Goal: Task Accomplishment & Management: Manage account settings

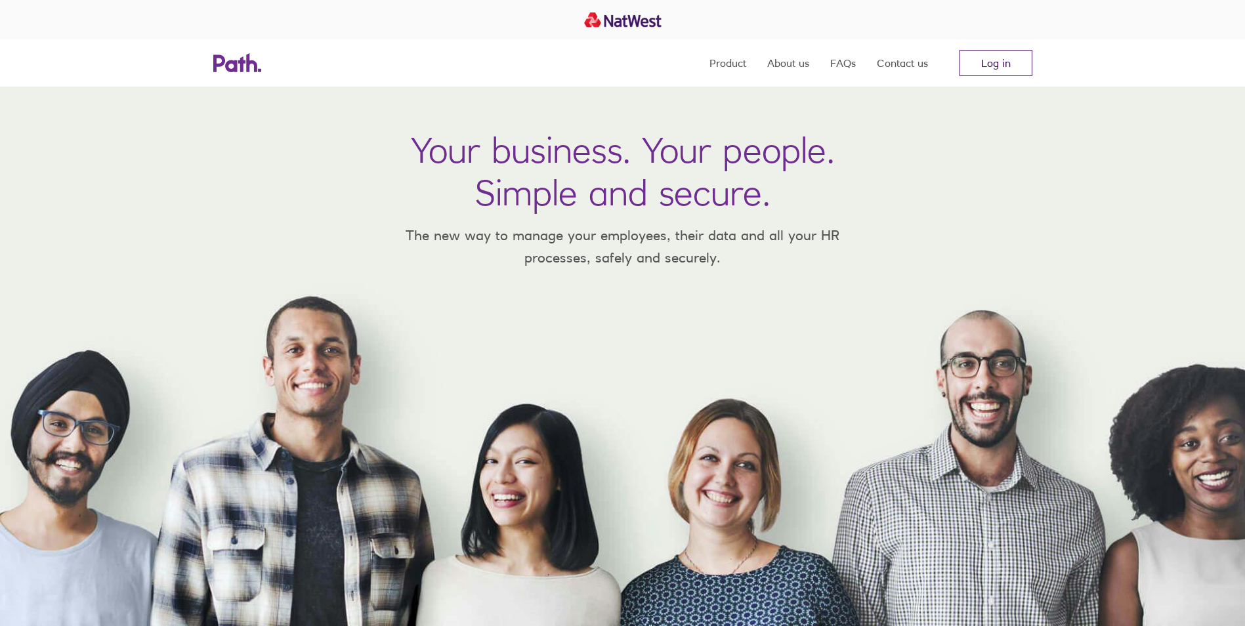
click at [1000, 53] on link "Log in" at bounding box center [995, 63] width 73 height 26
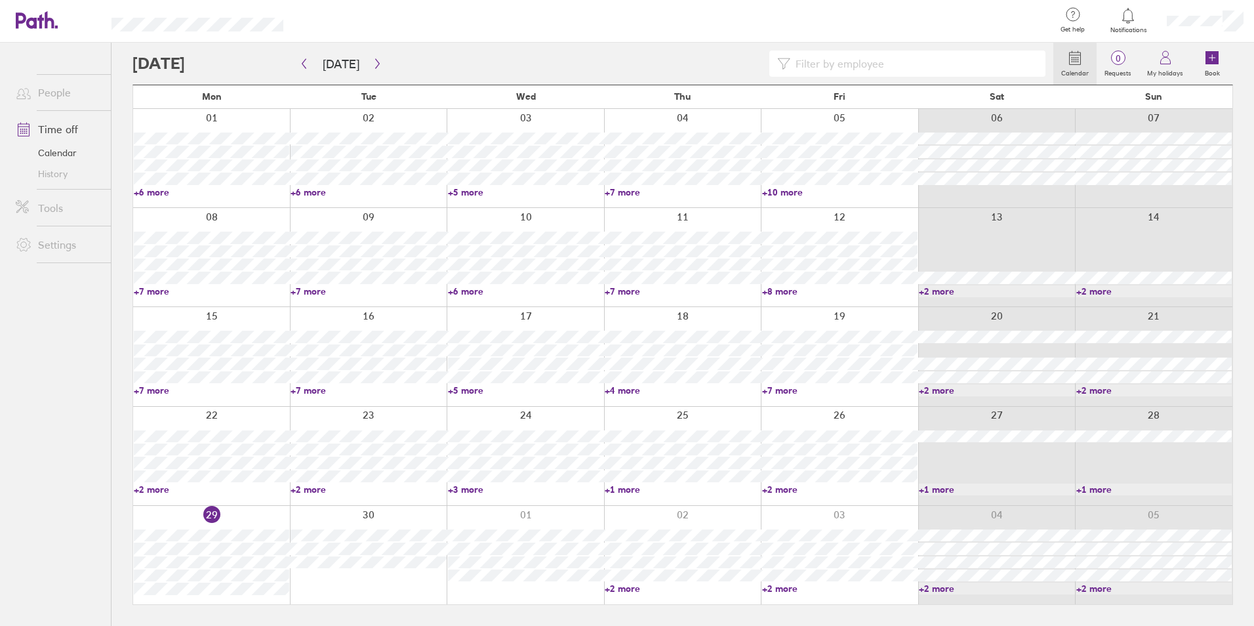
click at [79, 100] on link "People" at bounding box center [58, 92] width 106 height 26
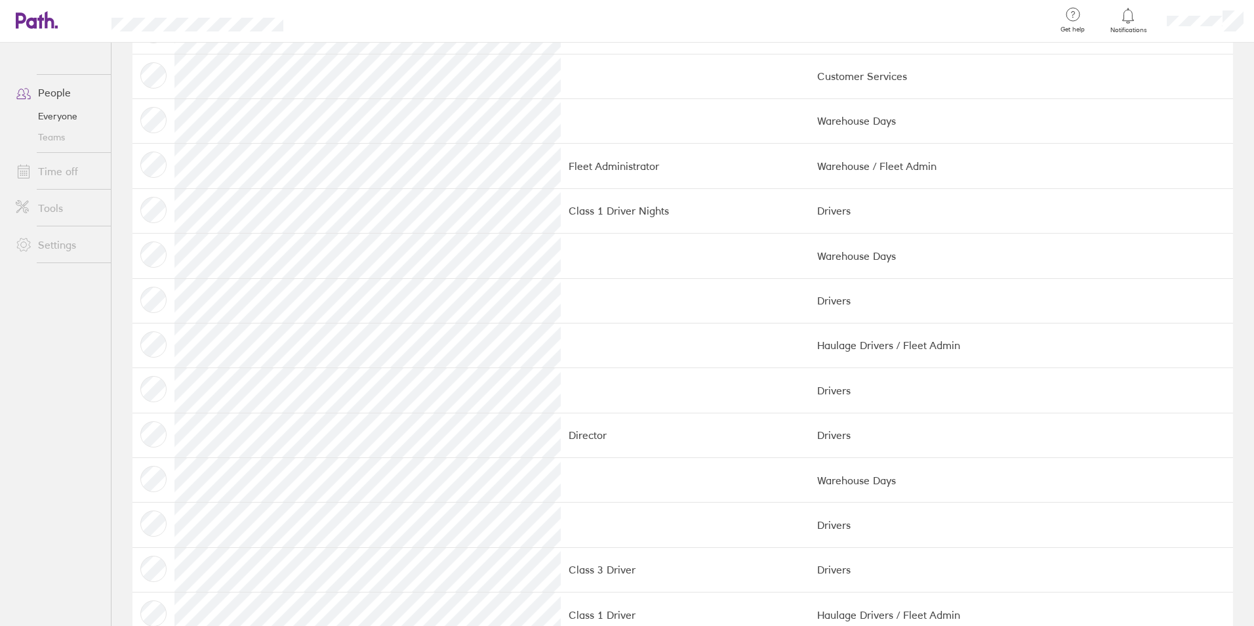
scroll to position [66, 0]
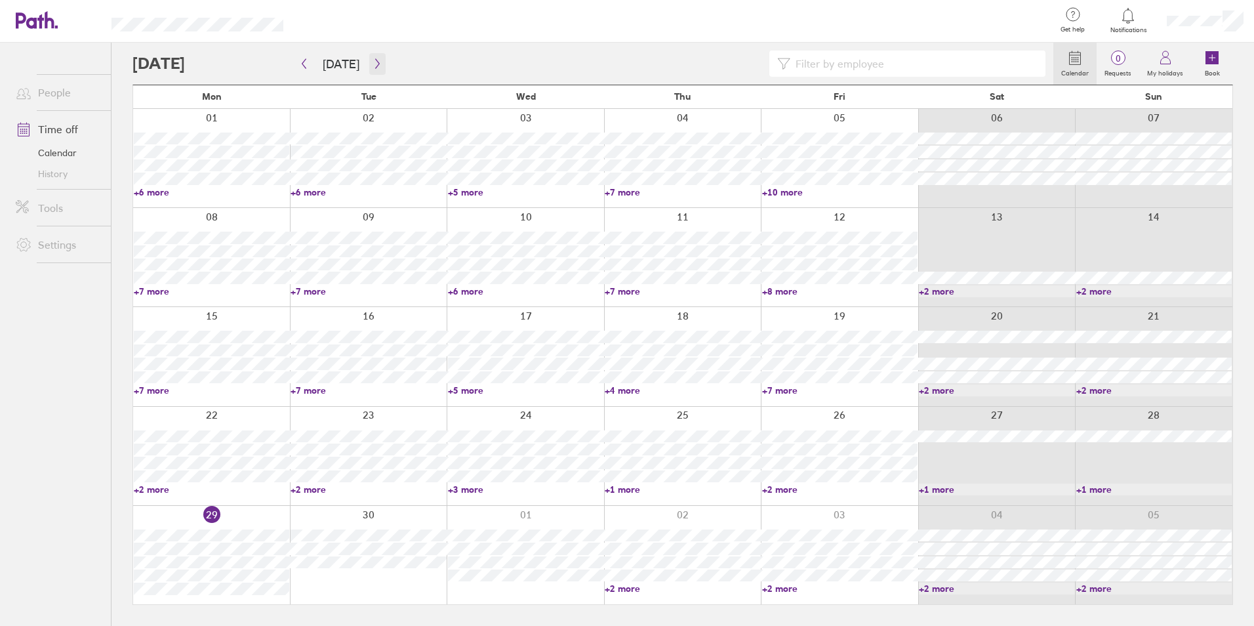
click at [375, 59] on icon "button" at bounding box center [377, 64] width 4 height 10
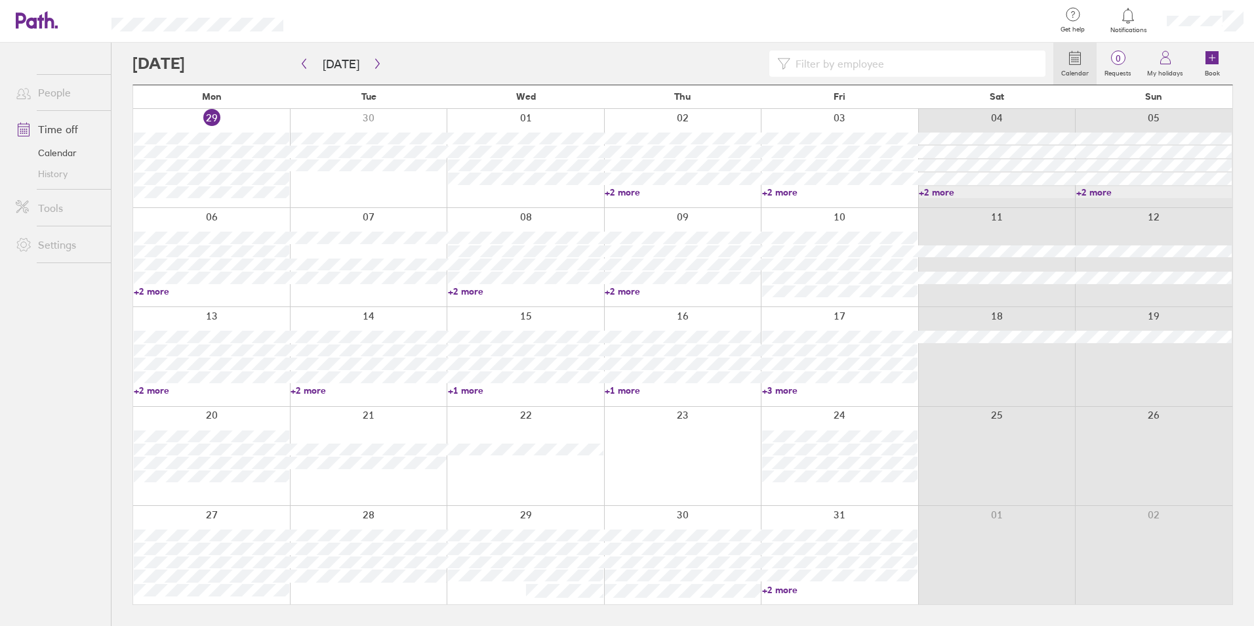
click at [764, 192] on link "+2 more" at bounding box center [839, 192] width 155 height 12
click at [619, 186] on link "+2 more" at bounding box center [682, 192] width 155 height 12
click at [331, 182] on div at bounding box center [368, 158] width 157 height 98
